Goal: Transaction & Acquisition: Purchase product/service

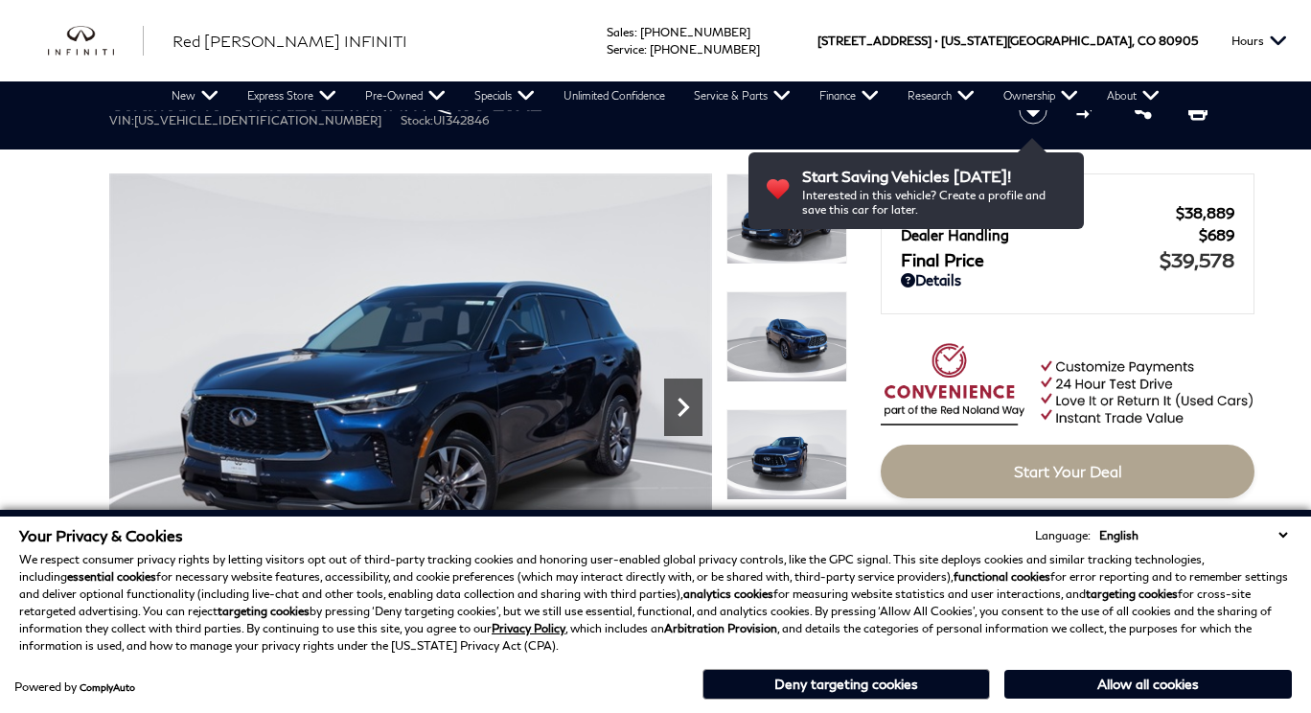
click at [683, 408] on icon "Next" at bounding box center [683, 407] width 38 height 38
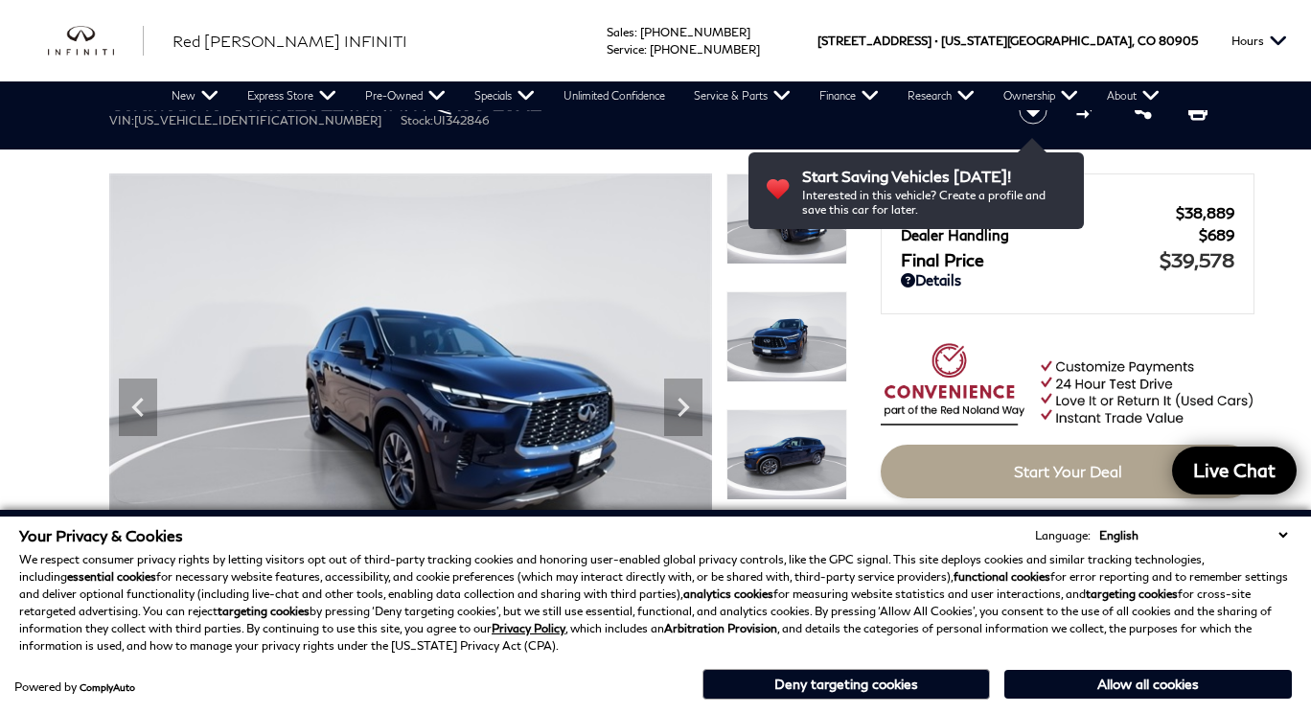
click at [1161, 682] on button "Allow all cookies" at bounding box center [1149, 684] width 288 height 29
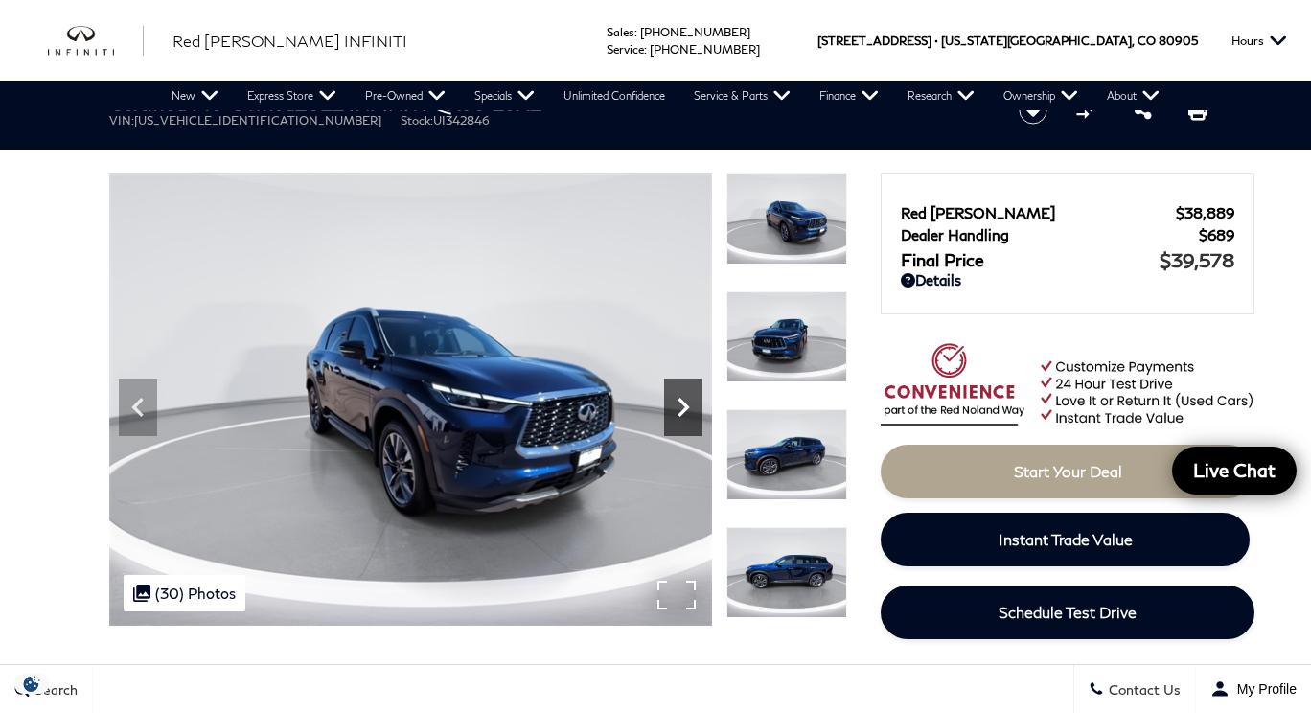
click at [681, 406] on icon "Next" at bounding box center [683, 407] width 38 height 38
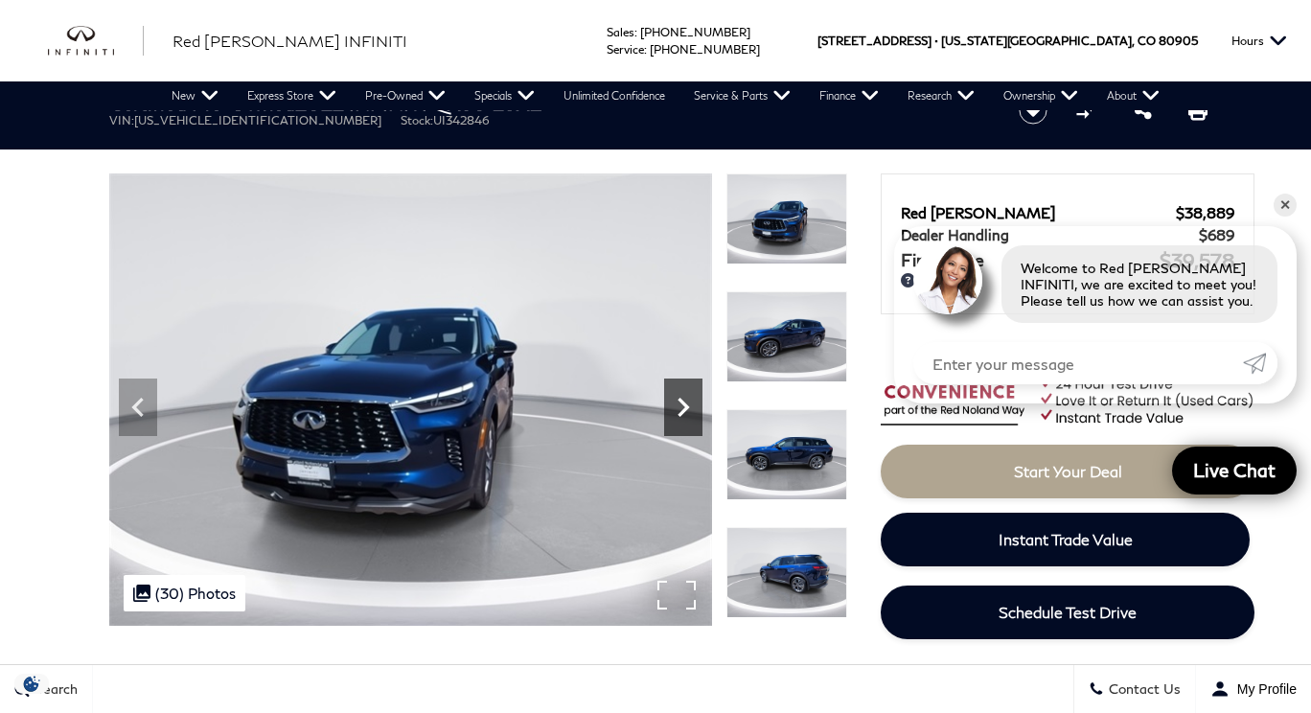
click at [681, 406] on icon "Next" at bounding box center [683, 407] width 38 height 38
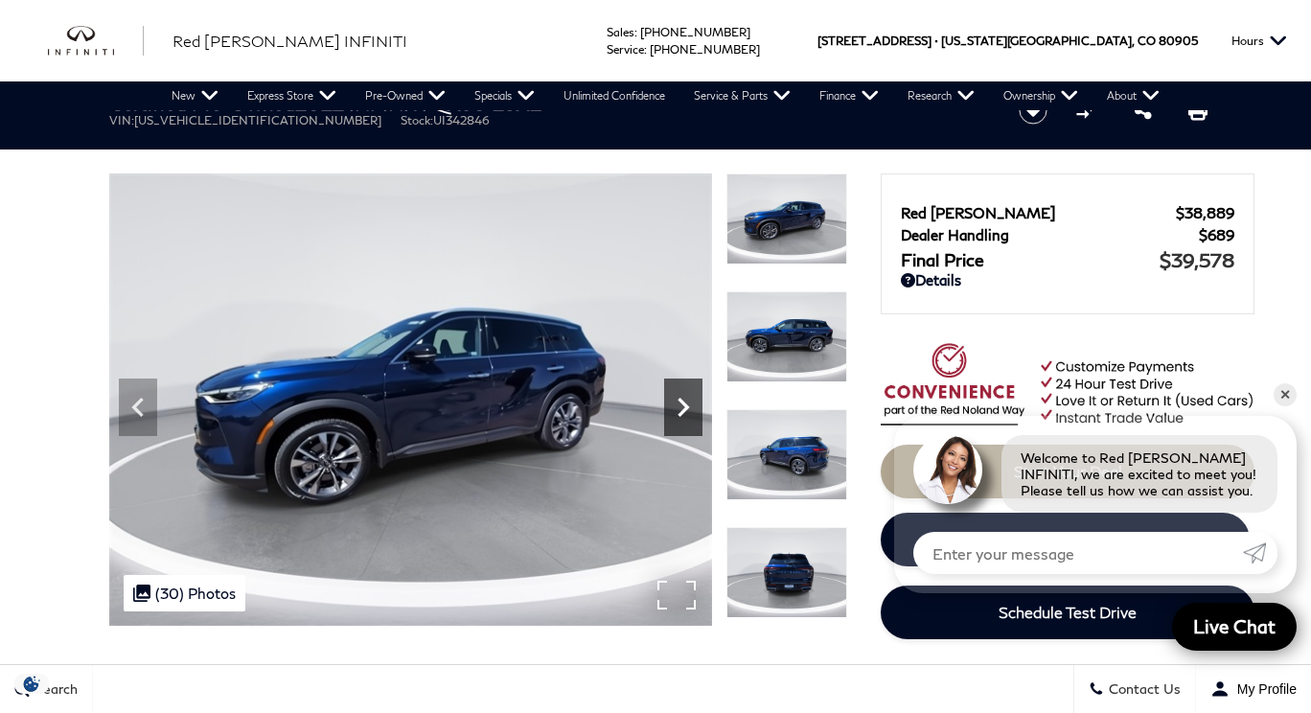
click at [681, 406] on icon "Next" at bounding box center [683, 407] width 38 height 38
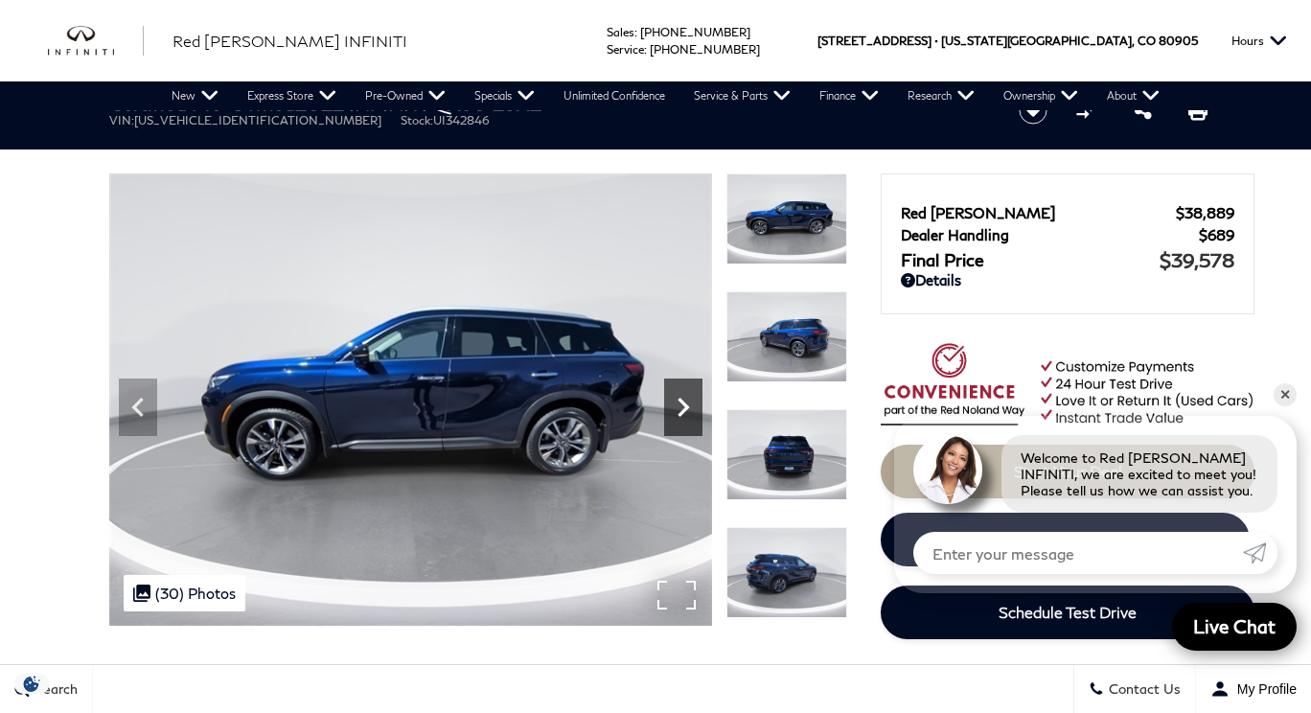
click at [681, 406] on icon "Next" at bounding box center [683, 407] width 38 height 38
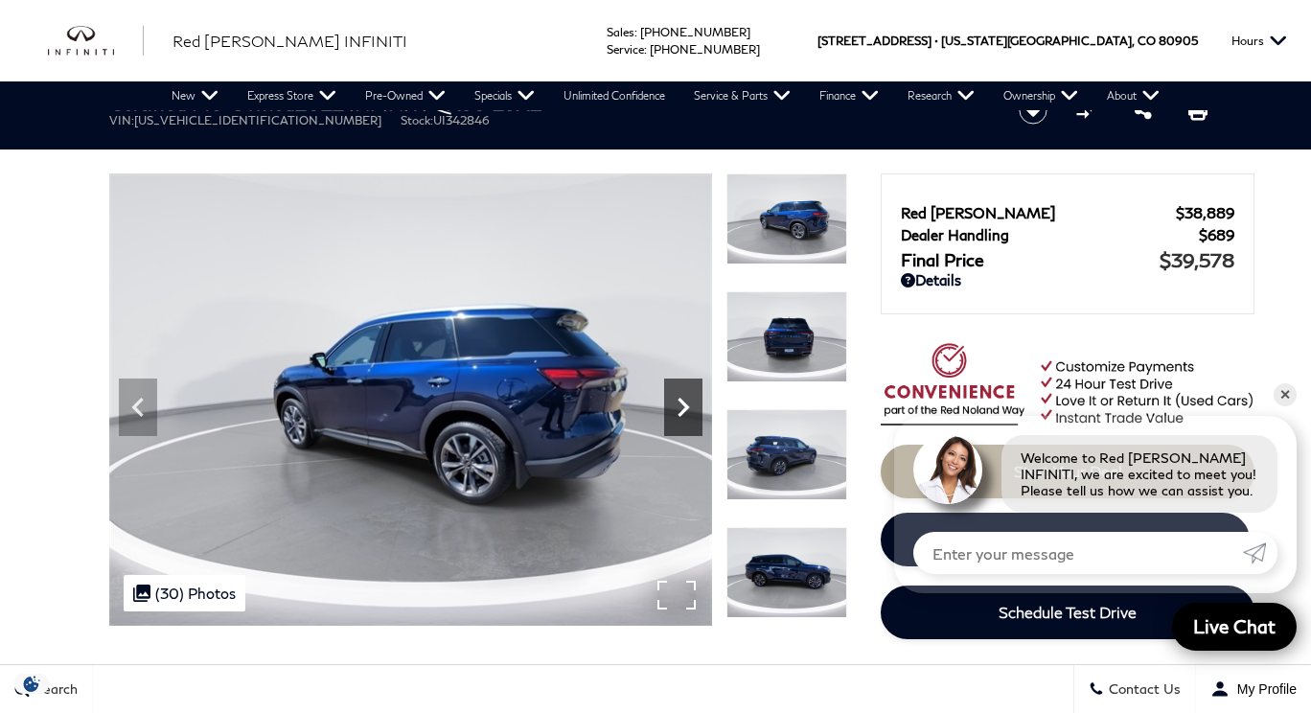
click at [681, 406] on icon "Next" at bounding box center [683, 407] width 38 height 38
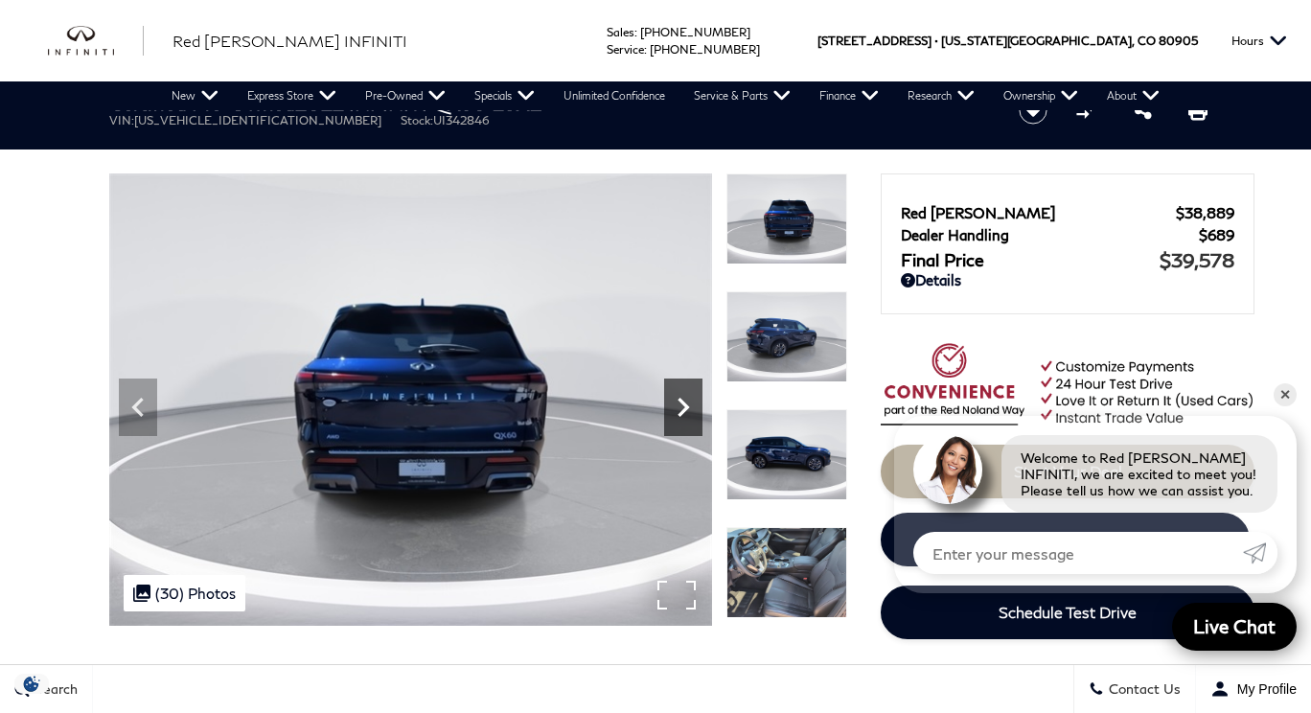
click at [681, 406] on icon "Next" at bounding box center [683, 407] width 38 height 38
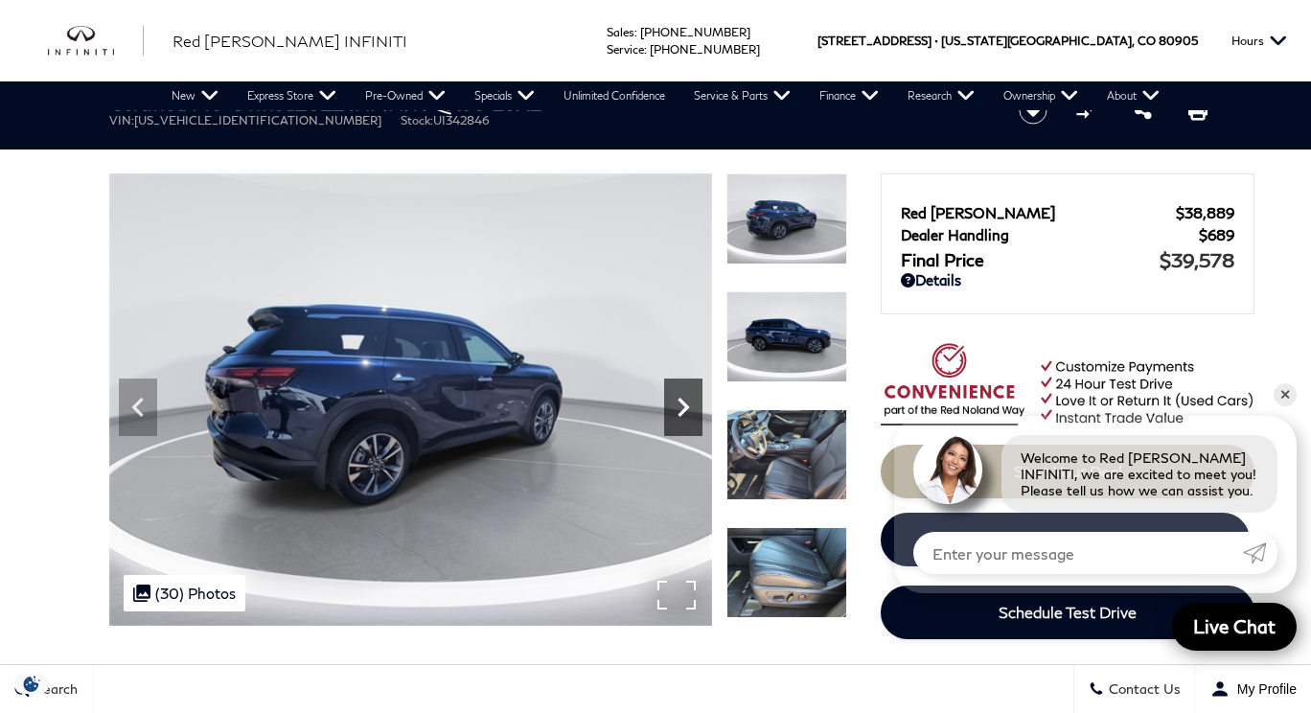
click at [681, 406] on icon "Next" at bounding box center [683, 407] width 38 height 38
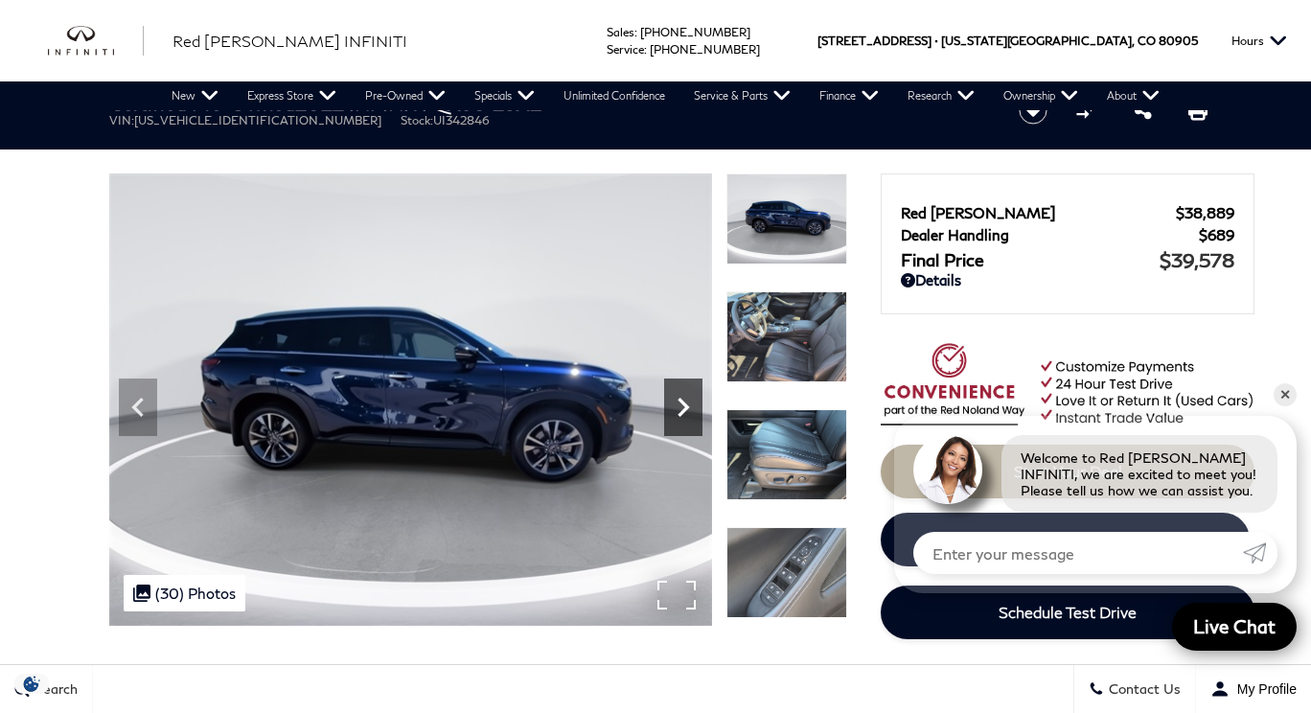
click at [681, 406] on icon "Next" at bounding box center [683, 407] width 38 height 38
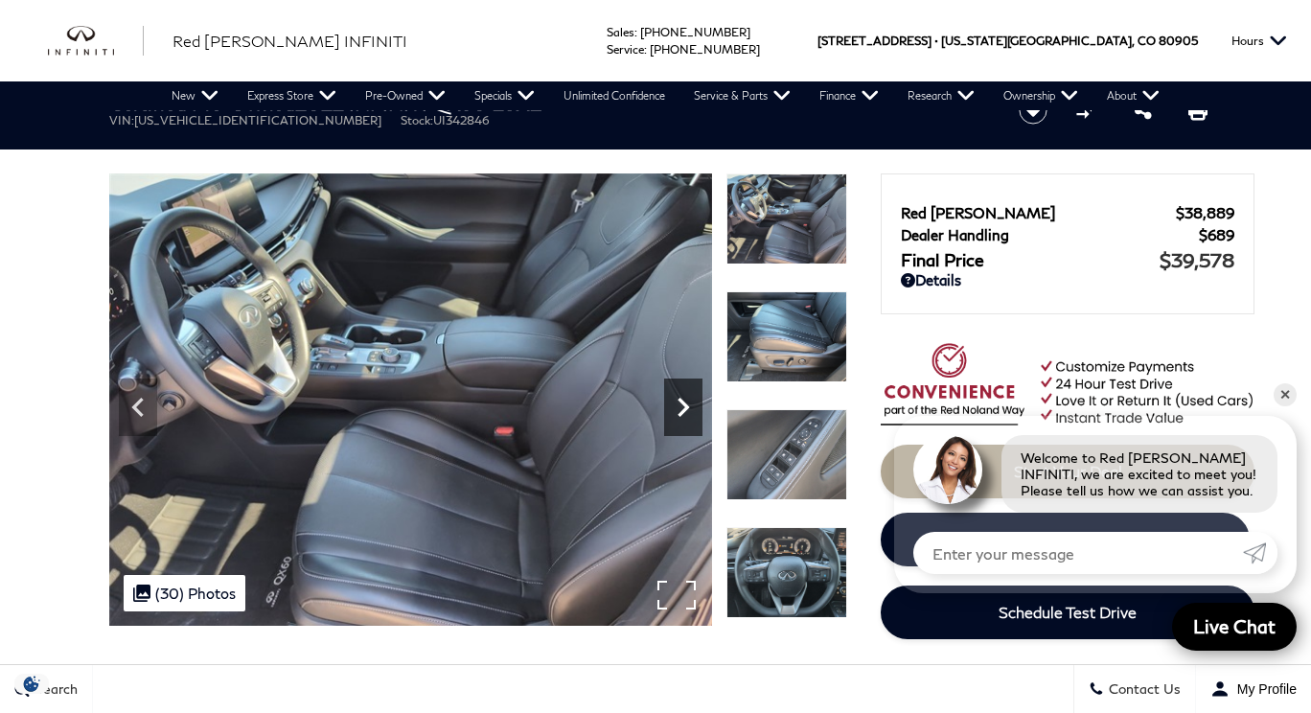
click at [681, 406] on icon "Next" at bounding box center [683, 407] width 38 height 38
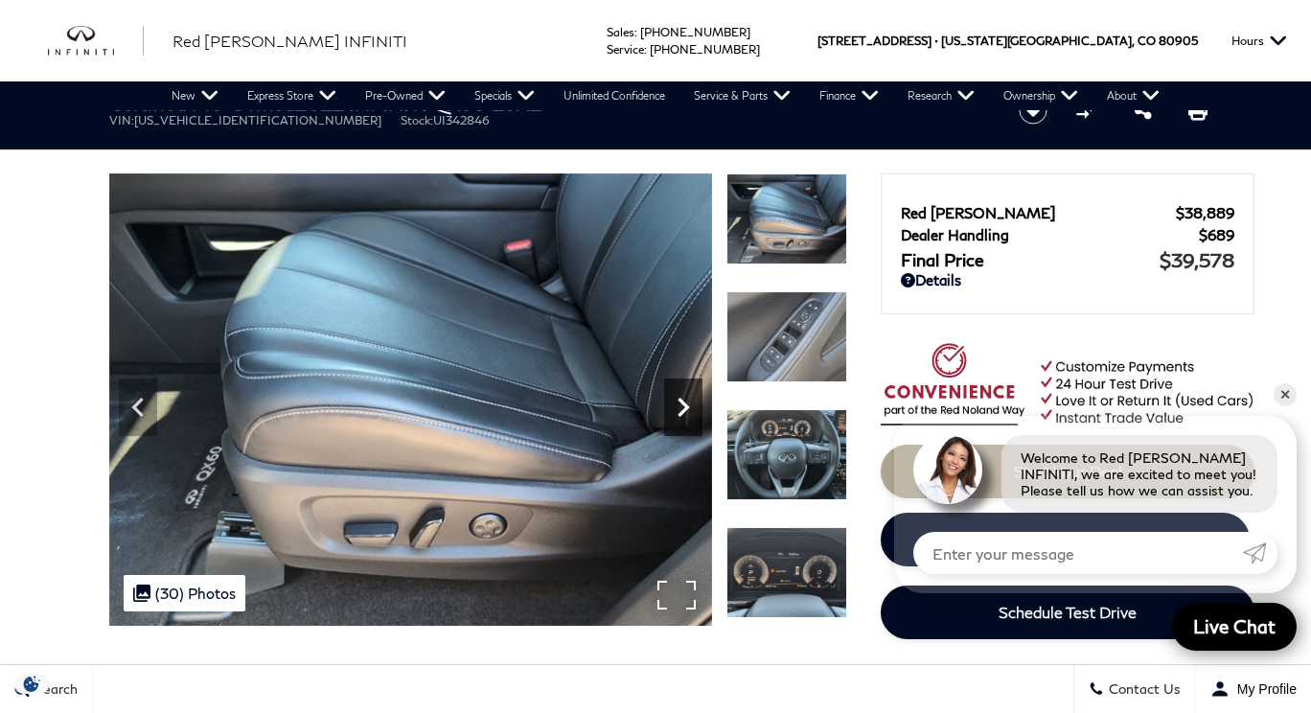
click at [681, 406] on icon "Next" at bounding box center [683, 407] width 38 height 38
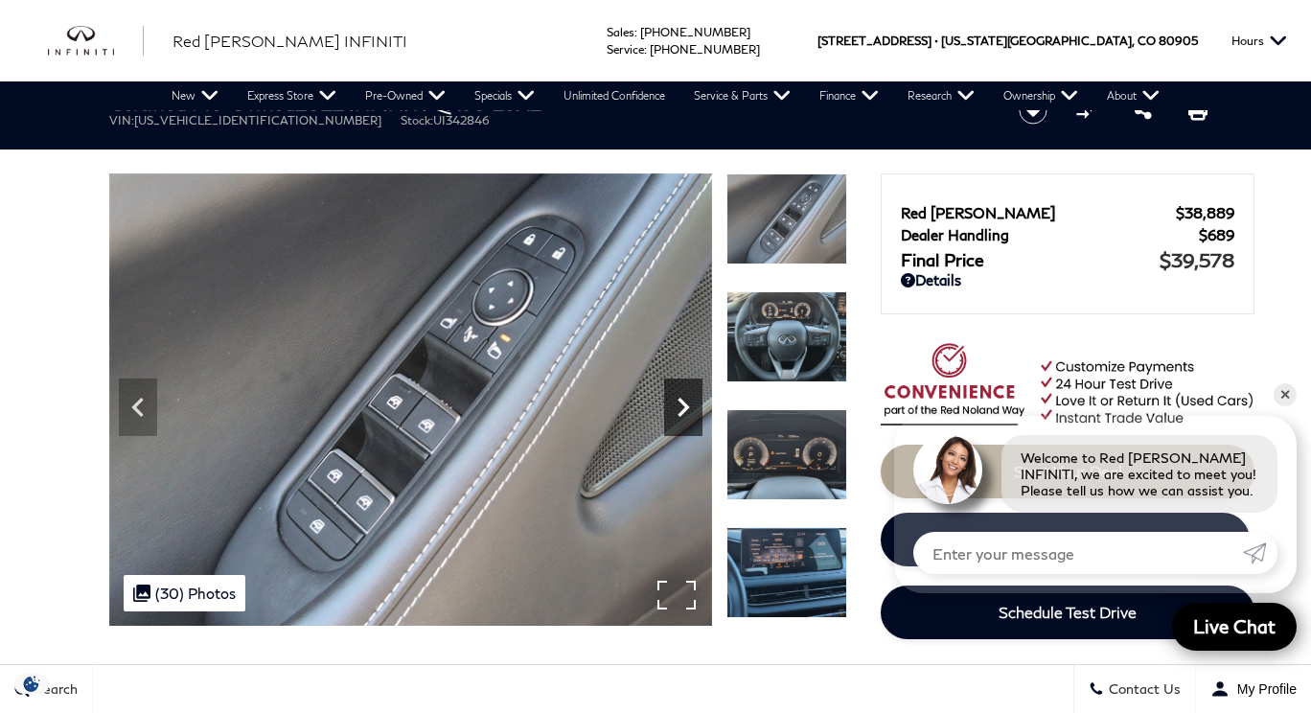
click at [681, 406] on icon "Next" at bounding box center [683, 407] width 38 height 38
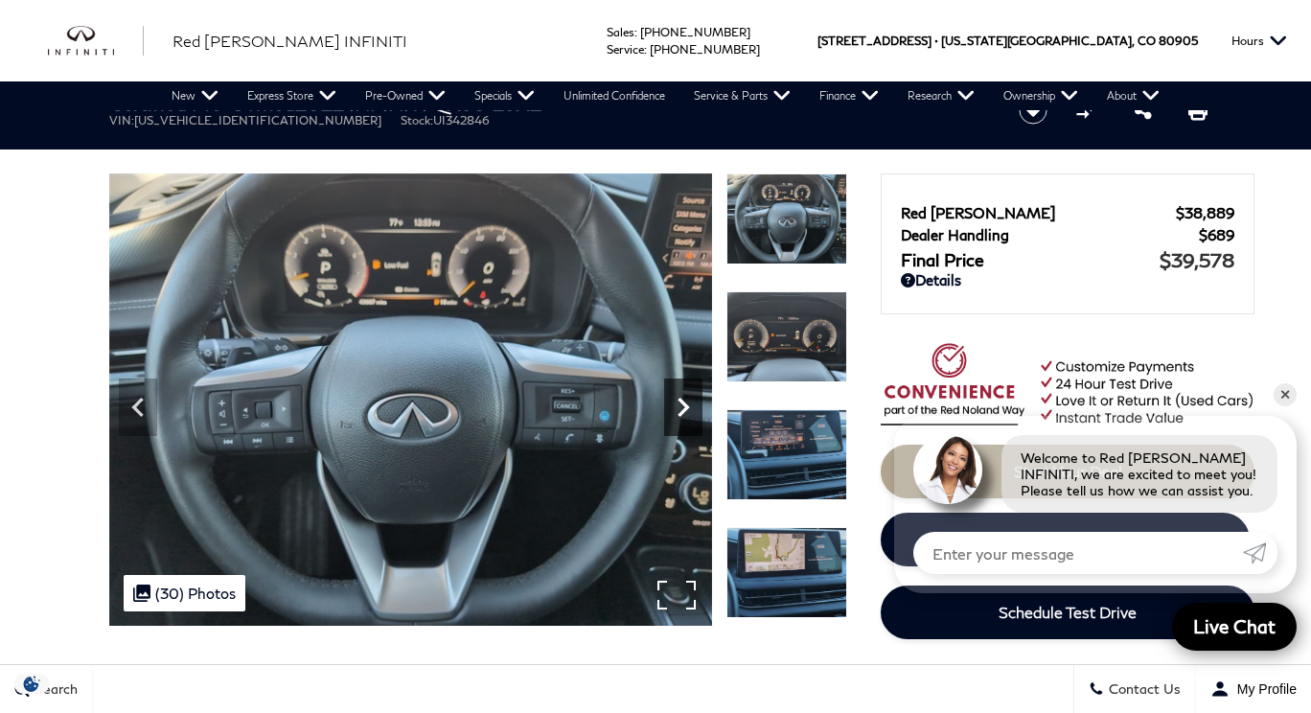
click at [684, 408] on icon "Next" at bounding box center [683, 407] width 38 height 38
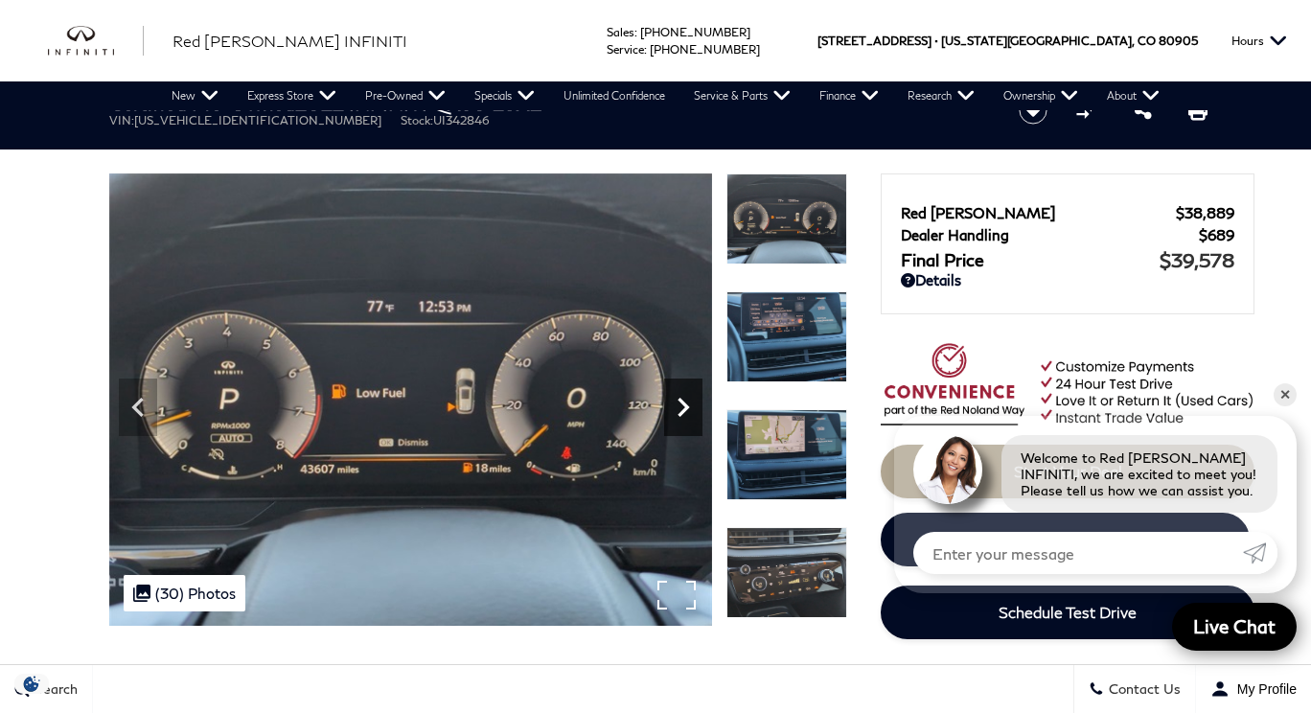
click at [684, 408] on icon "Next" at bounding box center [683, 407] width 38 height 38
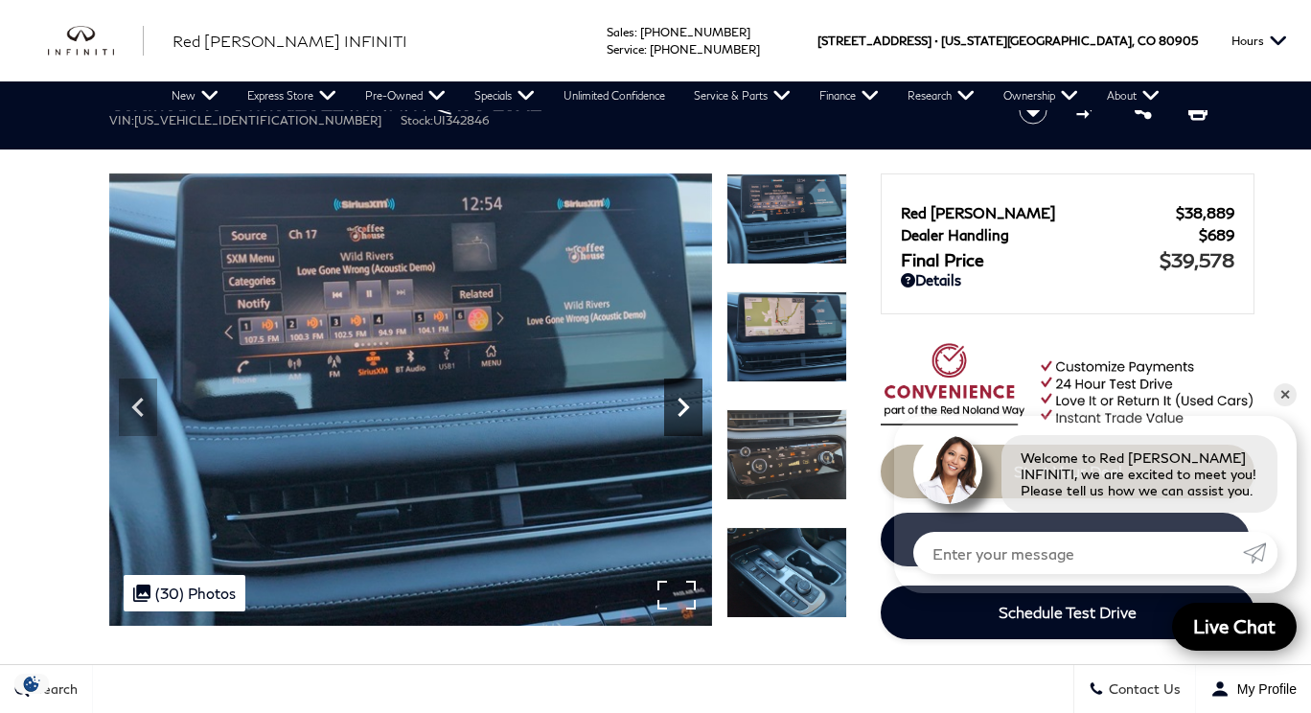
click at [684, 408] on icon "Next" at bounding box center [683, 407] width 38 height 38
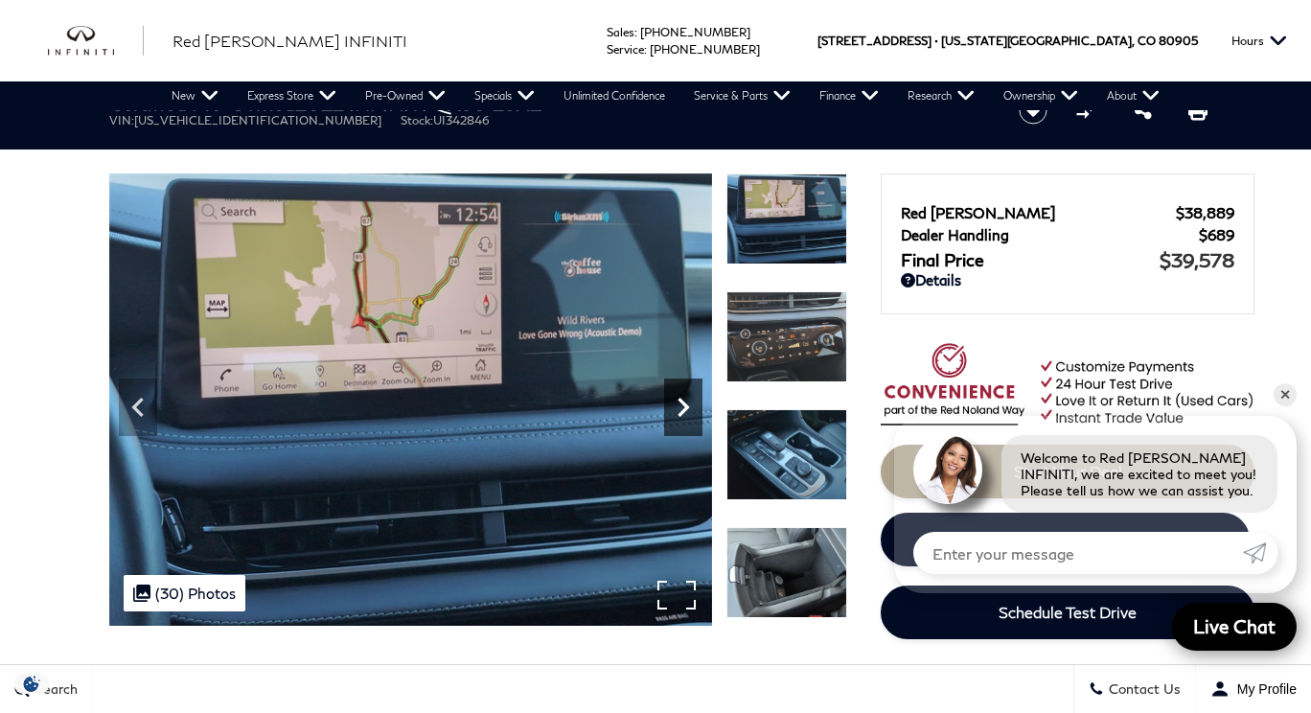
click at [684, 408] on icon "Next" at bounding box center [683, 407] width 38 height 38
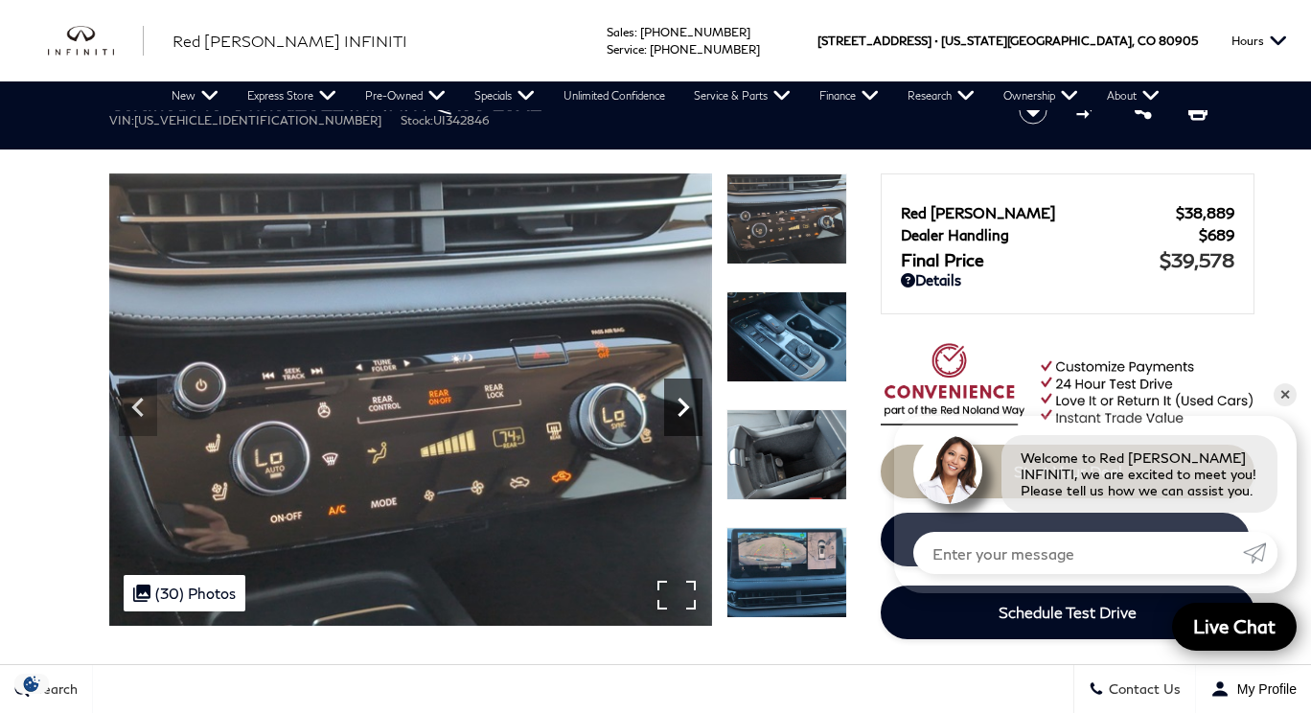
click at [684, 408] on icon "Next" at bounding box center [683, 407] width 38 height 38
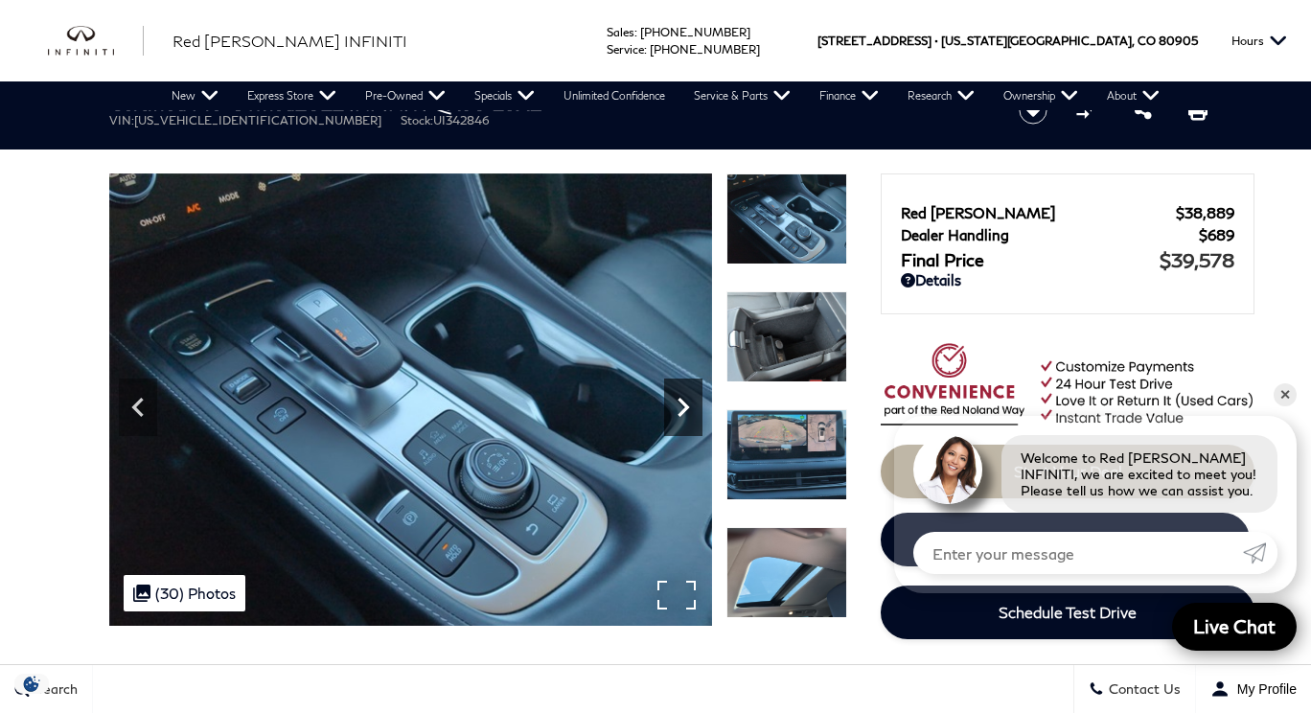
click at [684, 408] on icon "Next" at bounding box center [683, 407] width 38 height 38
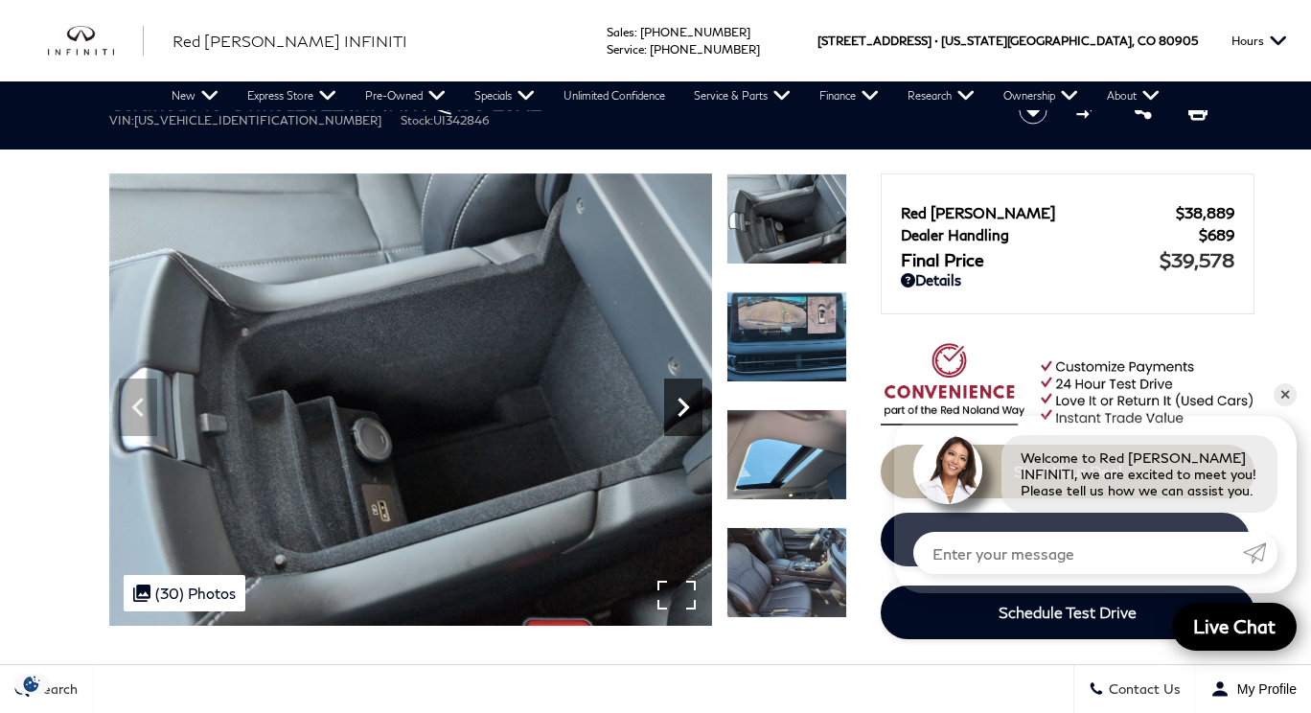
click at [684, 408] on icon "Next" at bounding box center [683, 407] width 38 height 38
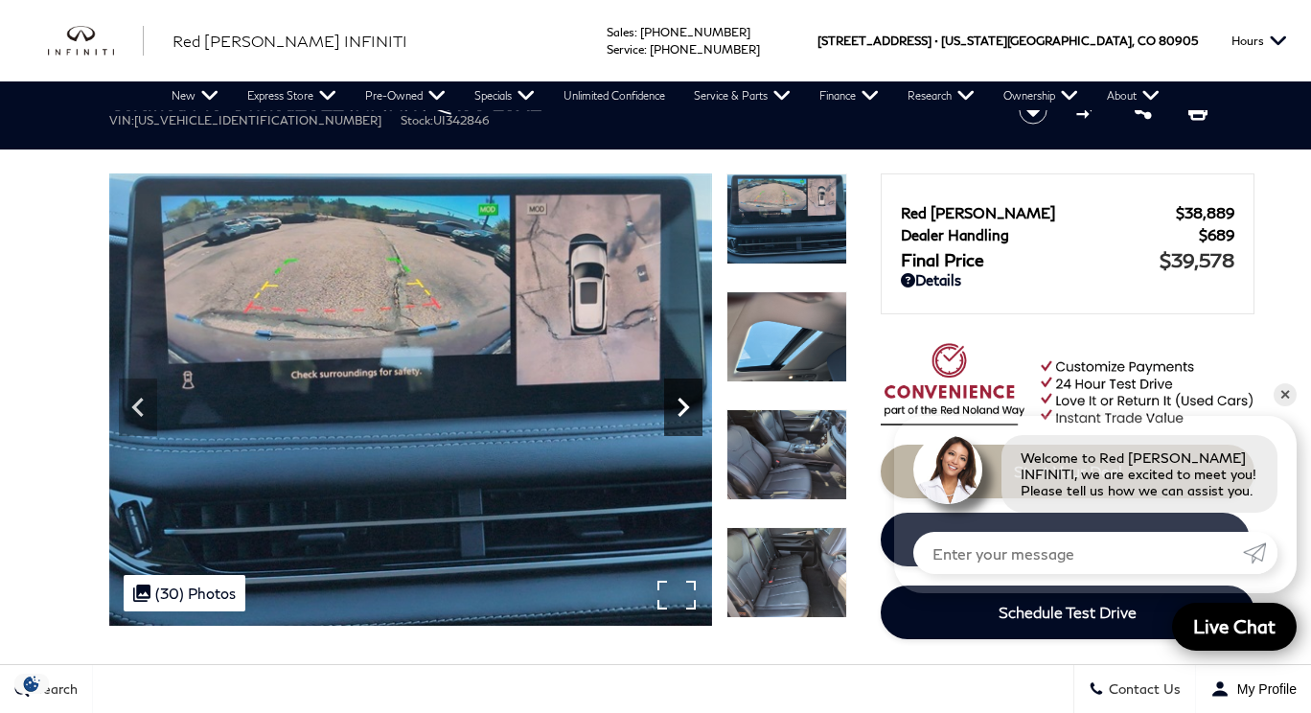
click at [684, 408] on icon "Next" at bounding box center [683, 407] width 38 height 38
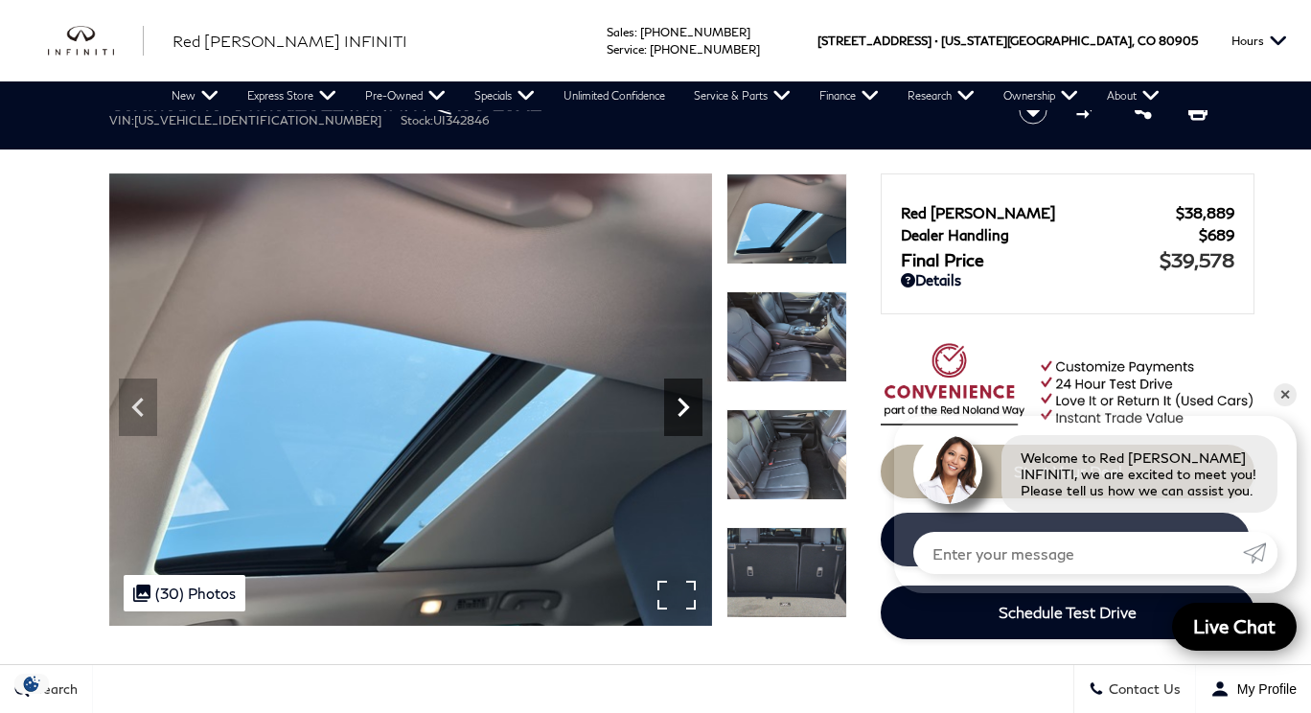
click at [684, 408] on icon "Next" at bounding box center [683, 407] width 38 height 38
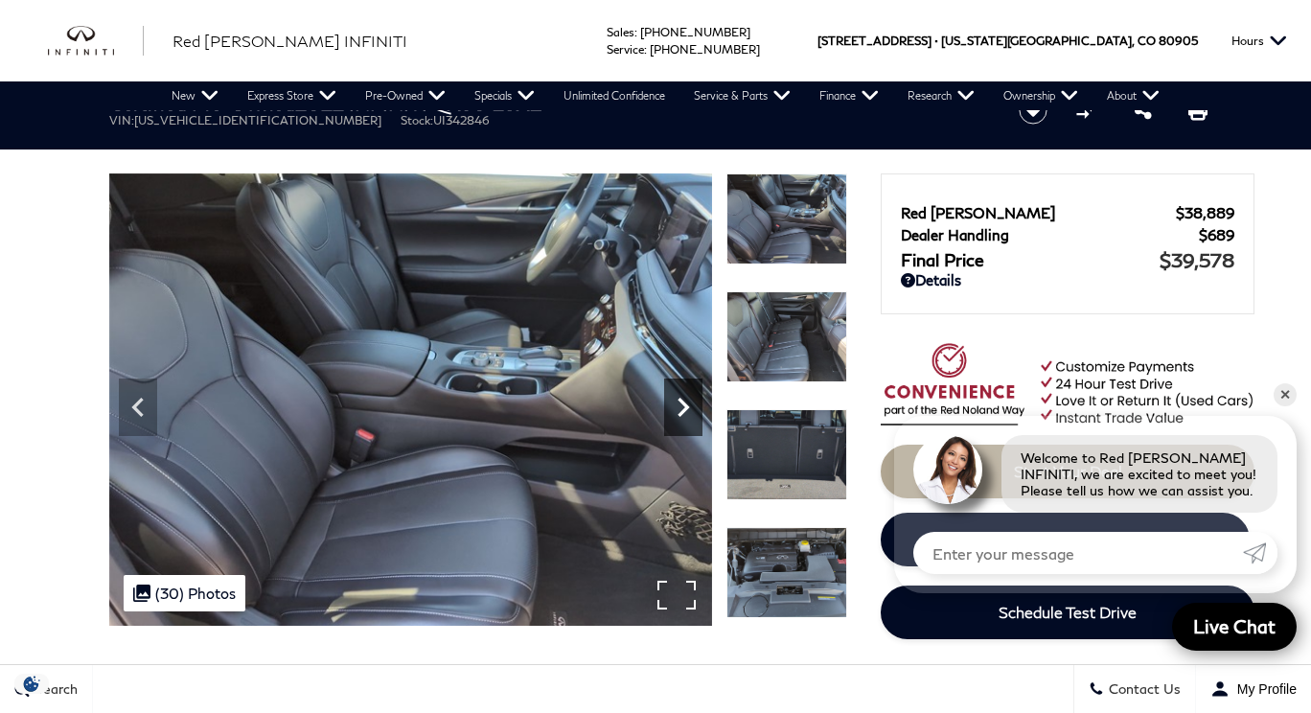
click at [684, 408] on icon "Next" at bounding box center [683, 407] width 38 height 38
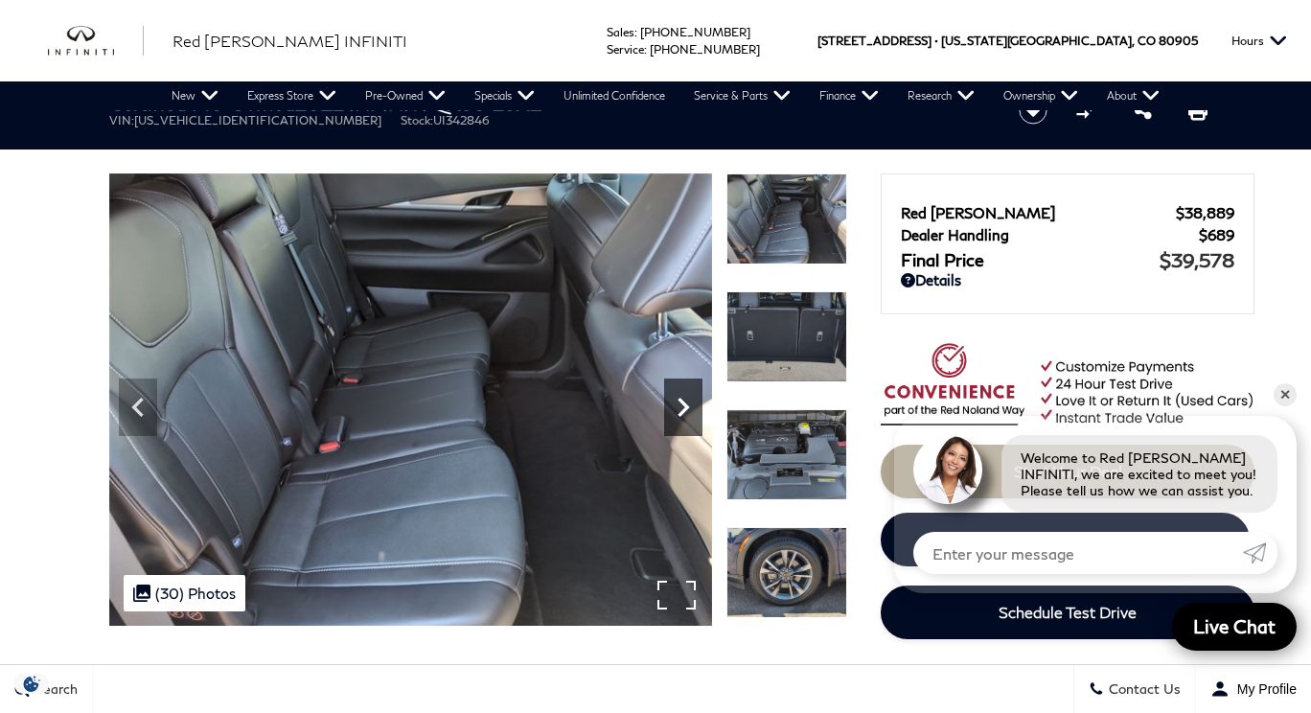
click at [684, 408] on icon "Next" at bounding box center [683, 407] width 38 height 38
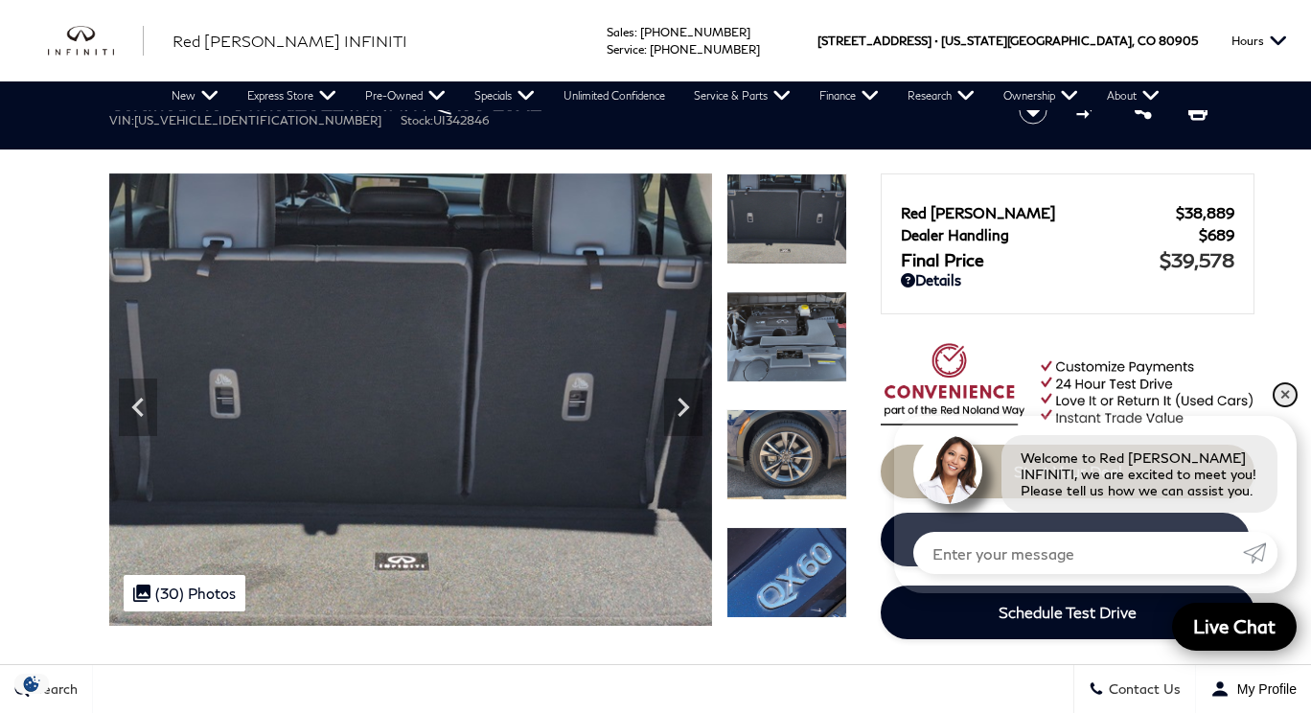
click at [1285, 394] on link "✕" at bounding box center [1285, 394] width 23 height 23
